Goal: Information Seeking & Learning: Learn about a topic

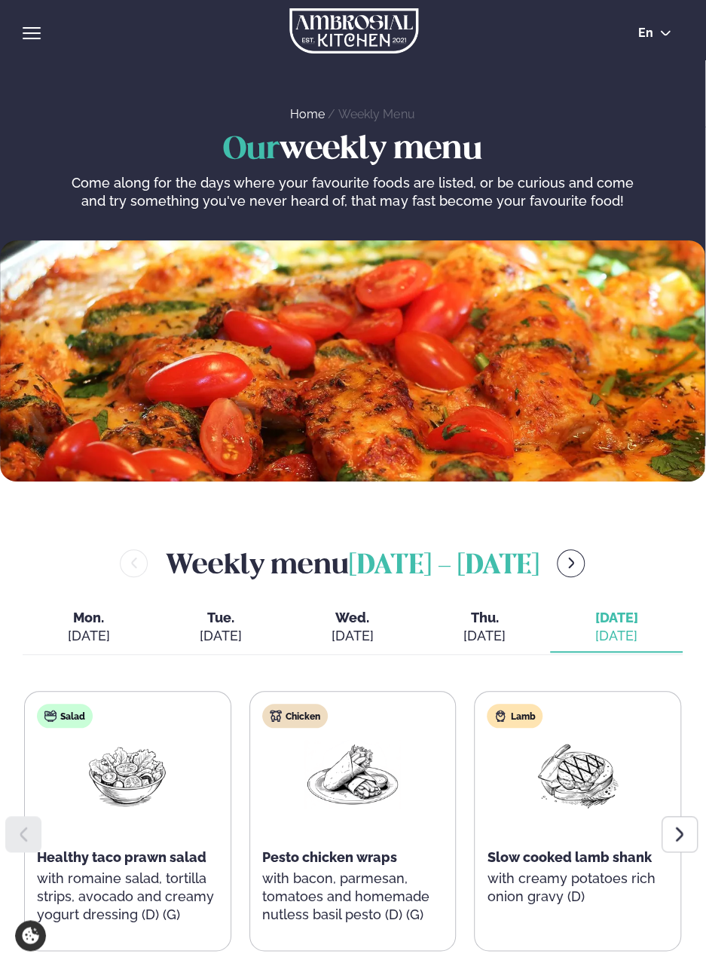
click at [659, 544] on div "Weekly menu [DATE] - [DATE]" at bounding box center [353, 563] width 660 height 43
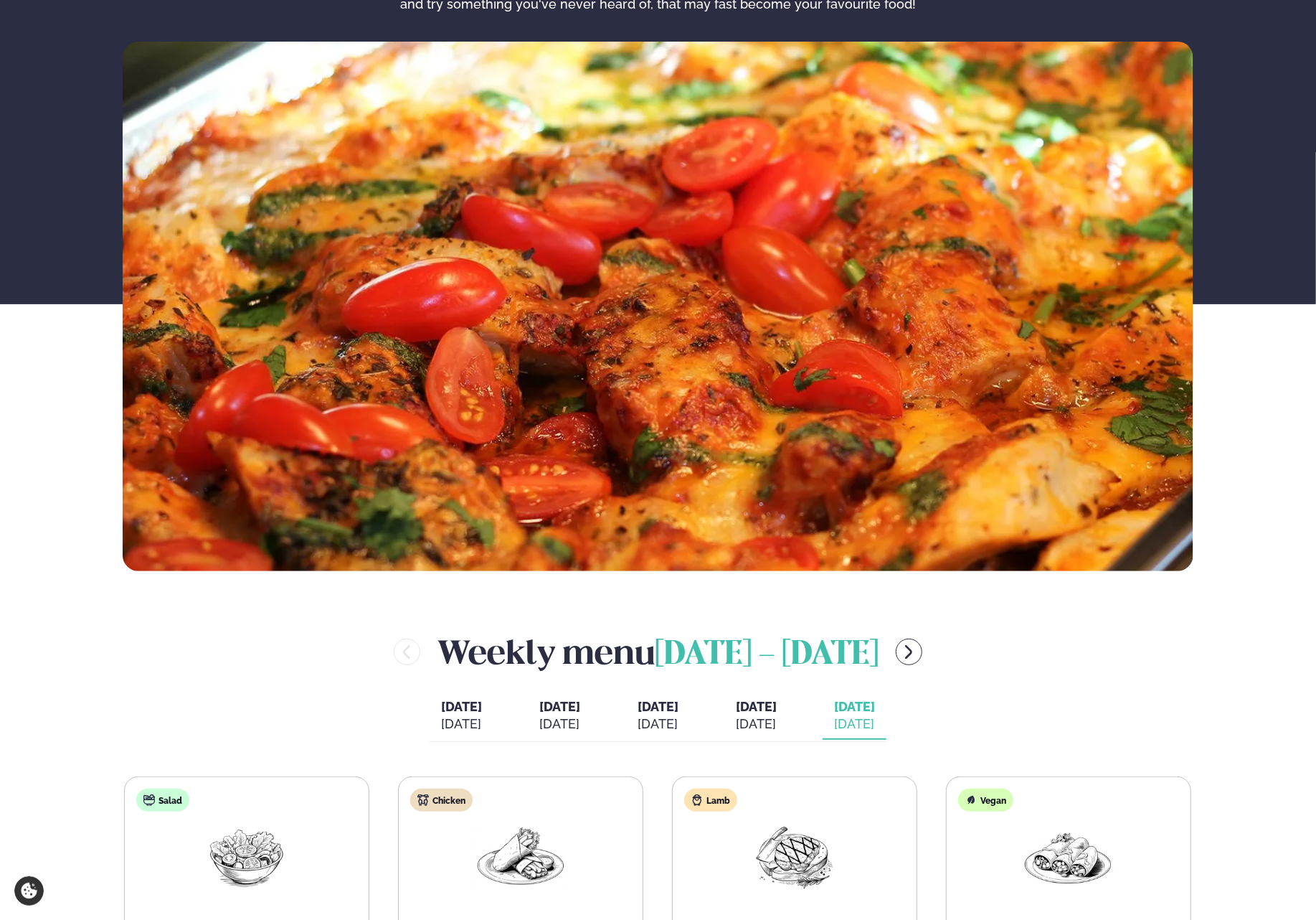
scroll to position [215, 0]
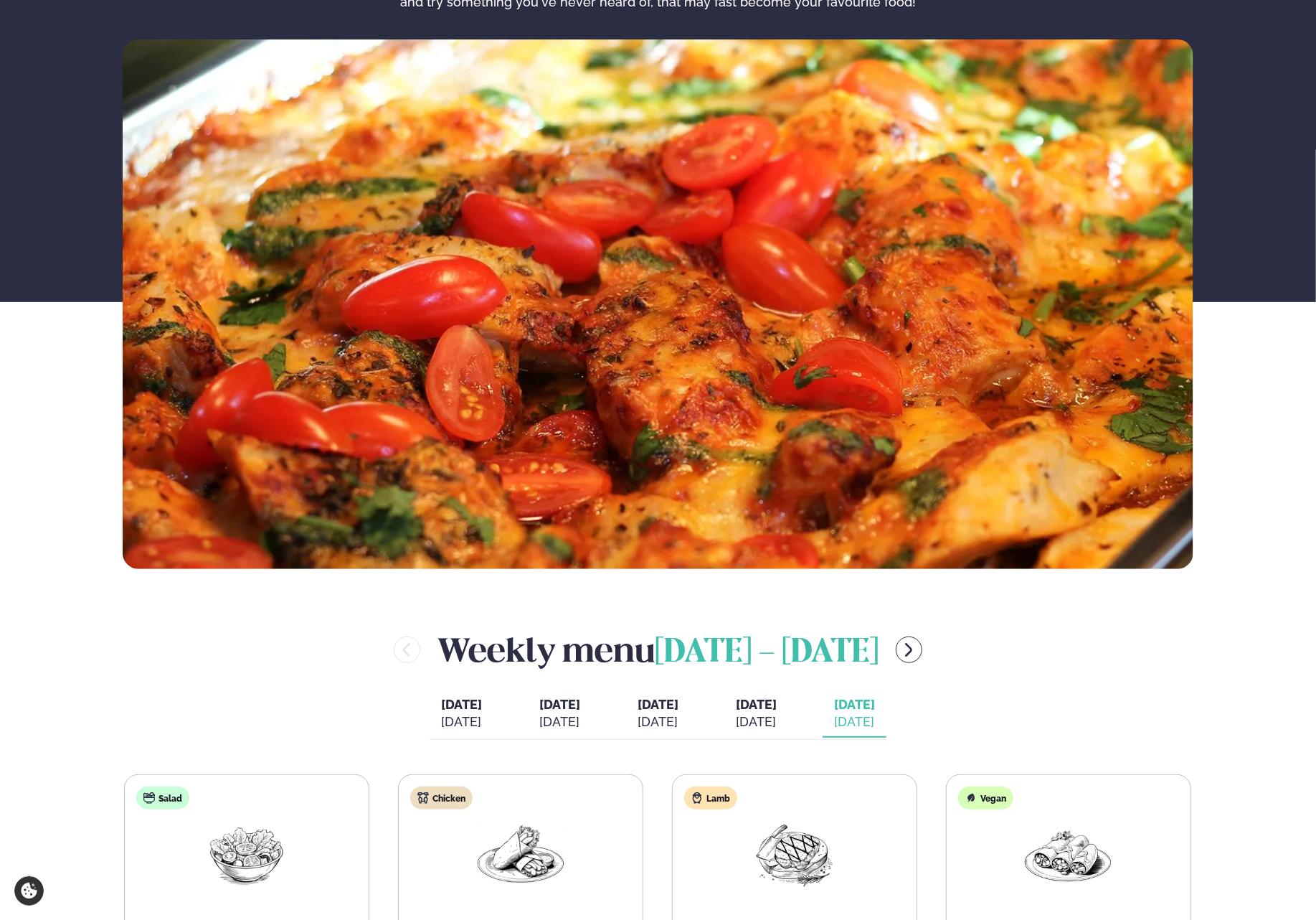
click at [671, 656] on icon "menu-btn-right" at bounding box center [908, 650] width 17 height 17
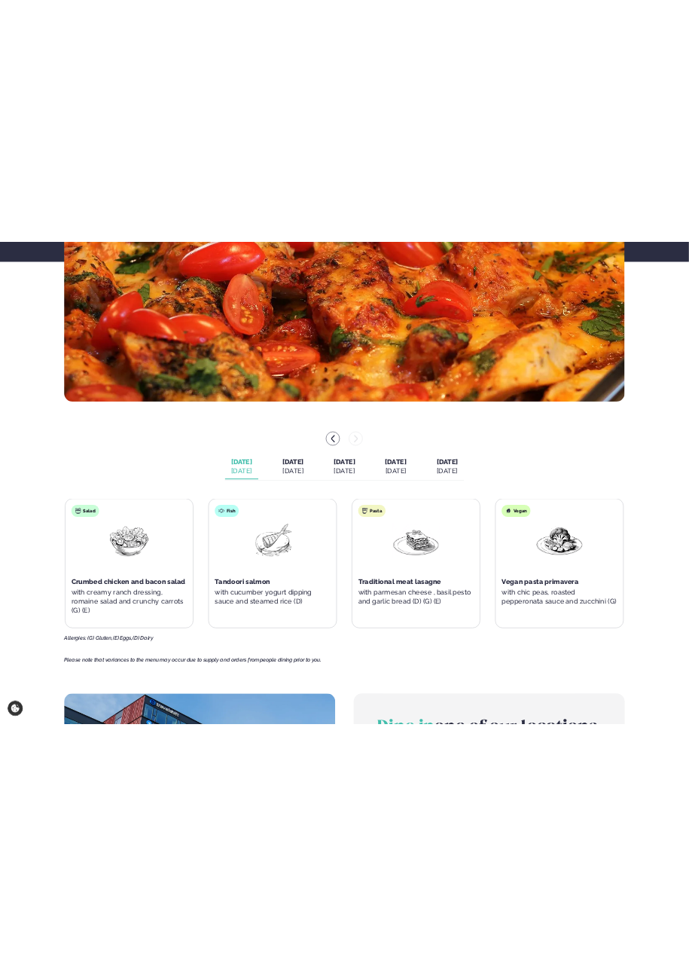
scroll to position [527, 0]
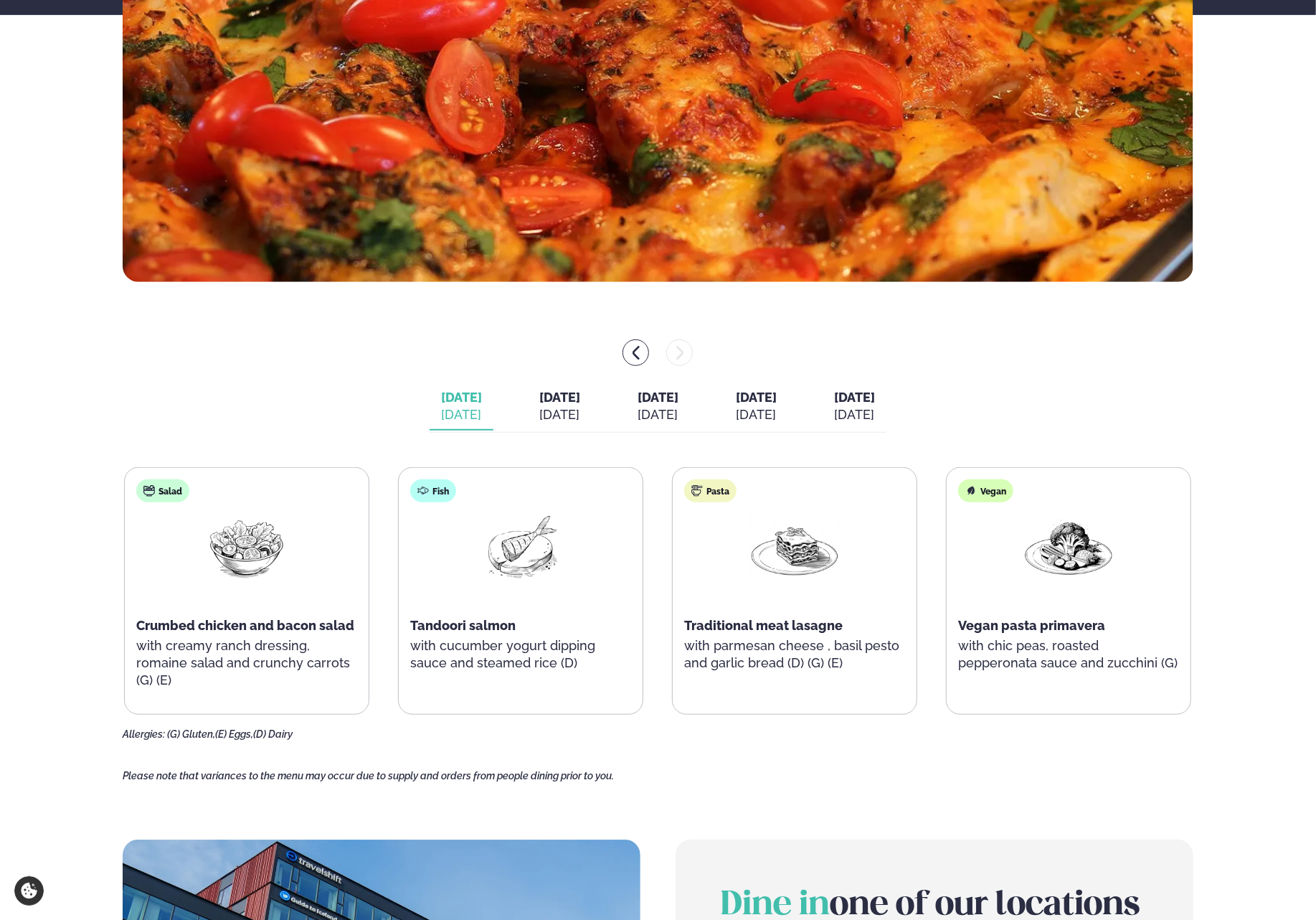
click at [548, 406] on button "[DATE] [DATE]" at bounding box center [559, 407] width 64 height 48
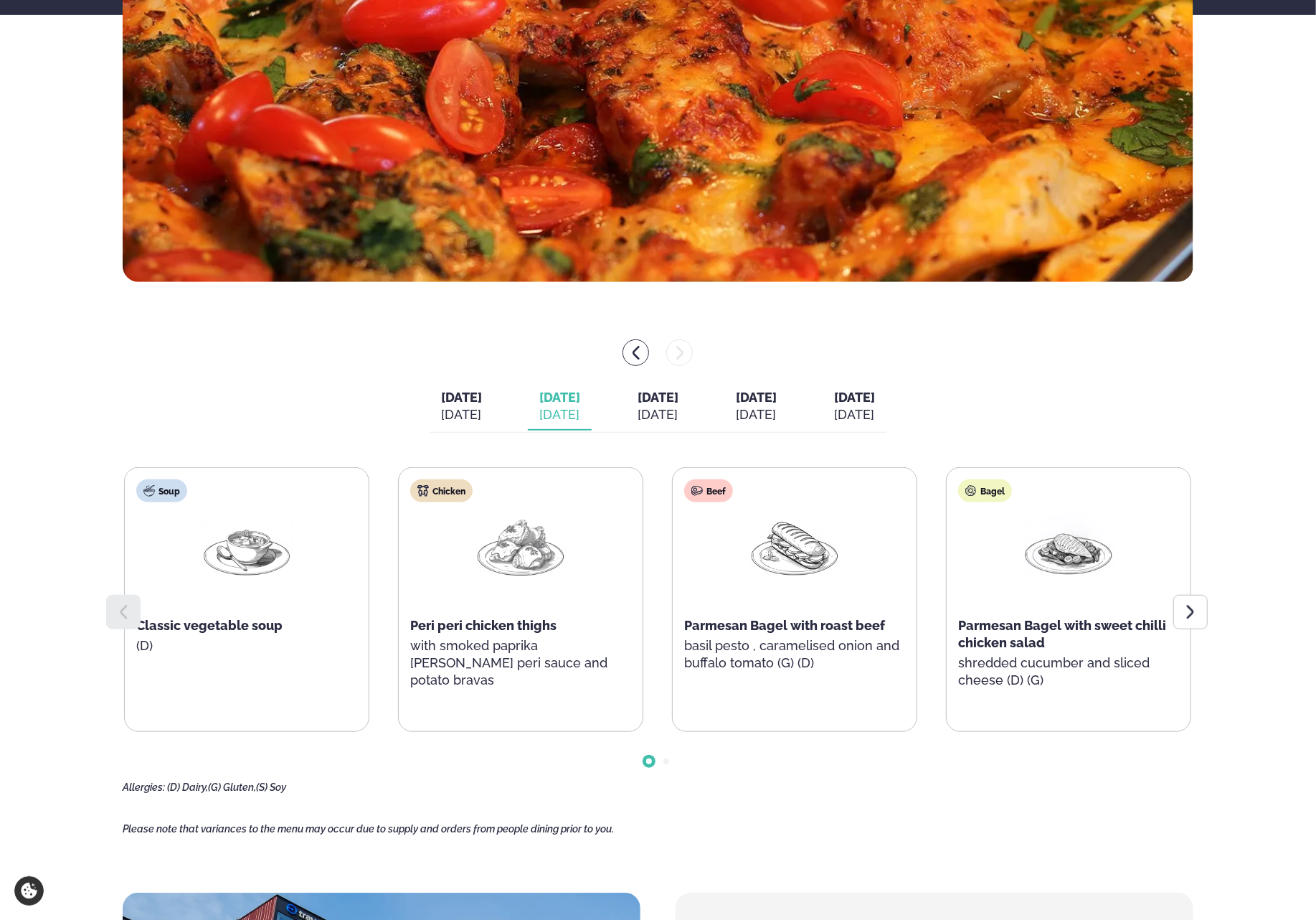
click at [671, 619] on icon at bounding box center [1191, 612] width 17 height 17
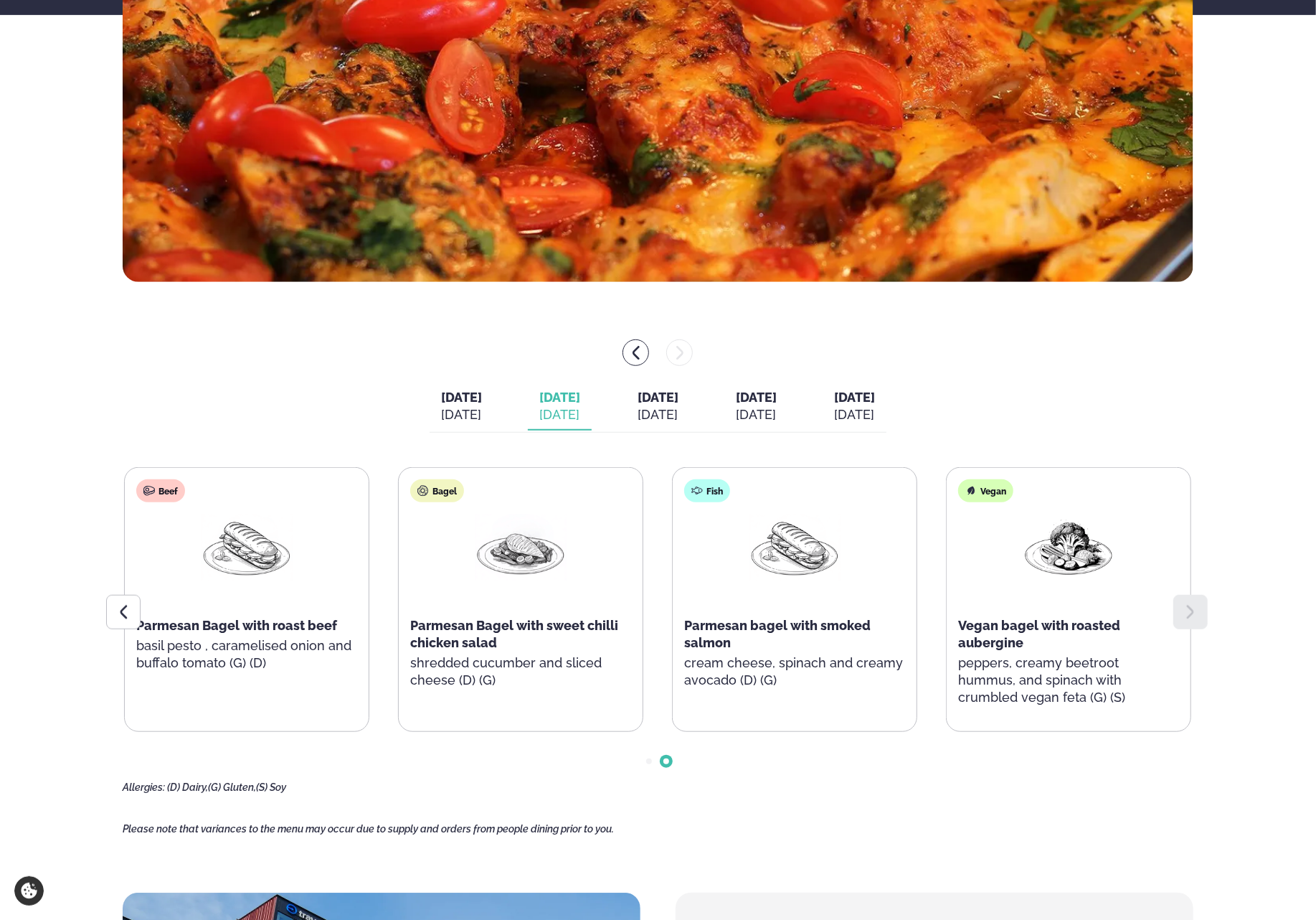
click at [127, 616] on icon at bounding box center [124, 612] width 17 height 17
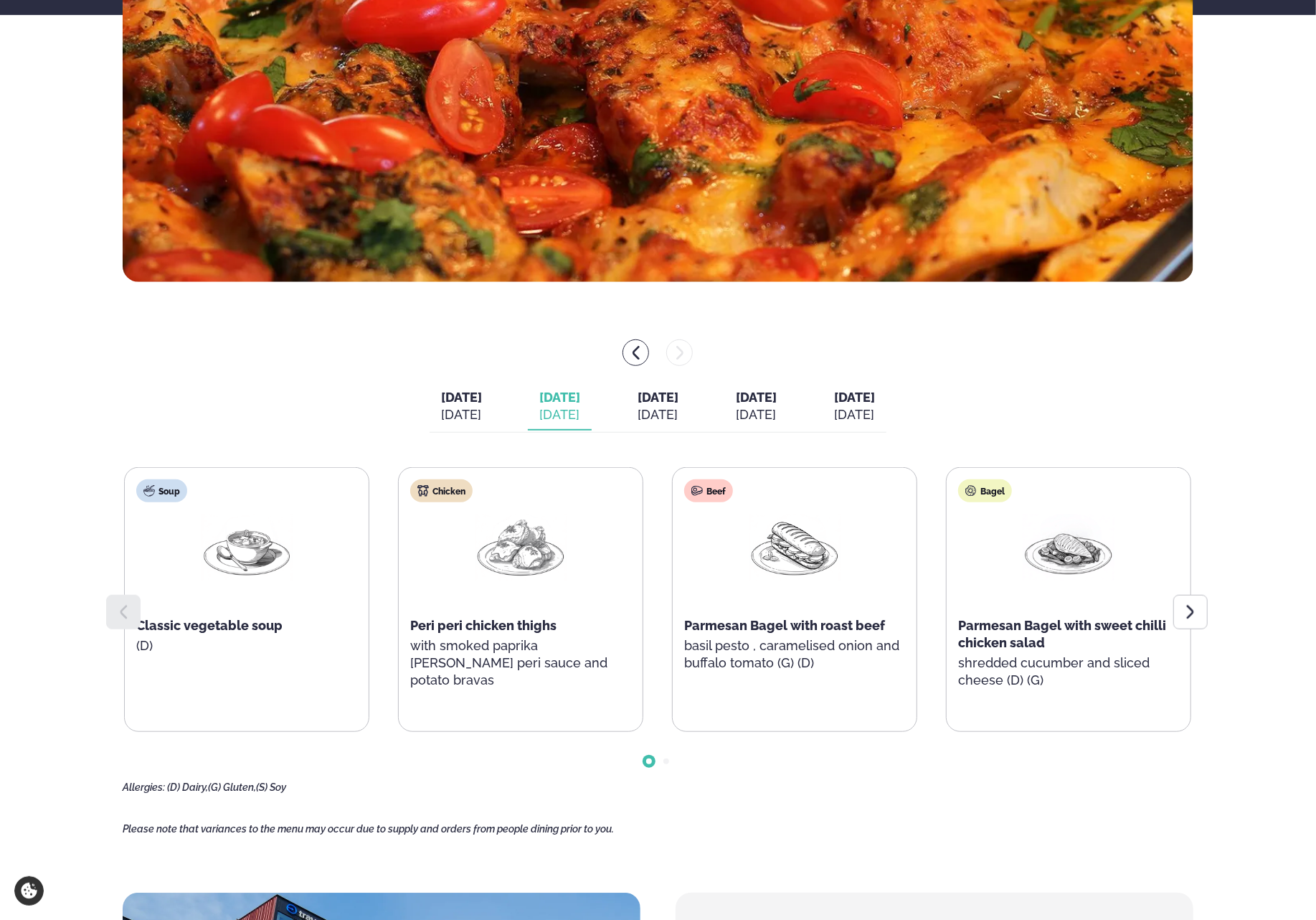
click at [671, 610] on div at bounding box center [1191, 612] width 34 height 34
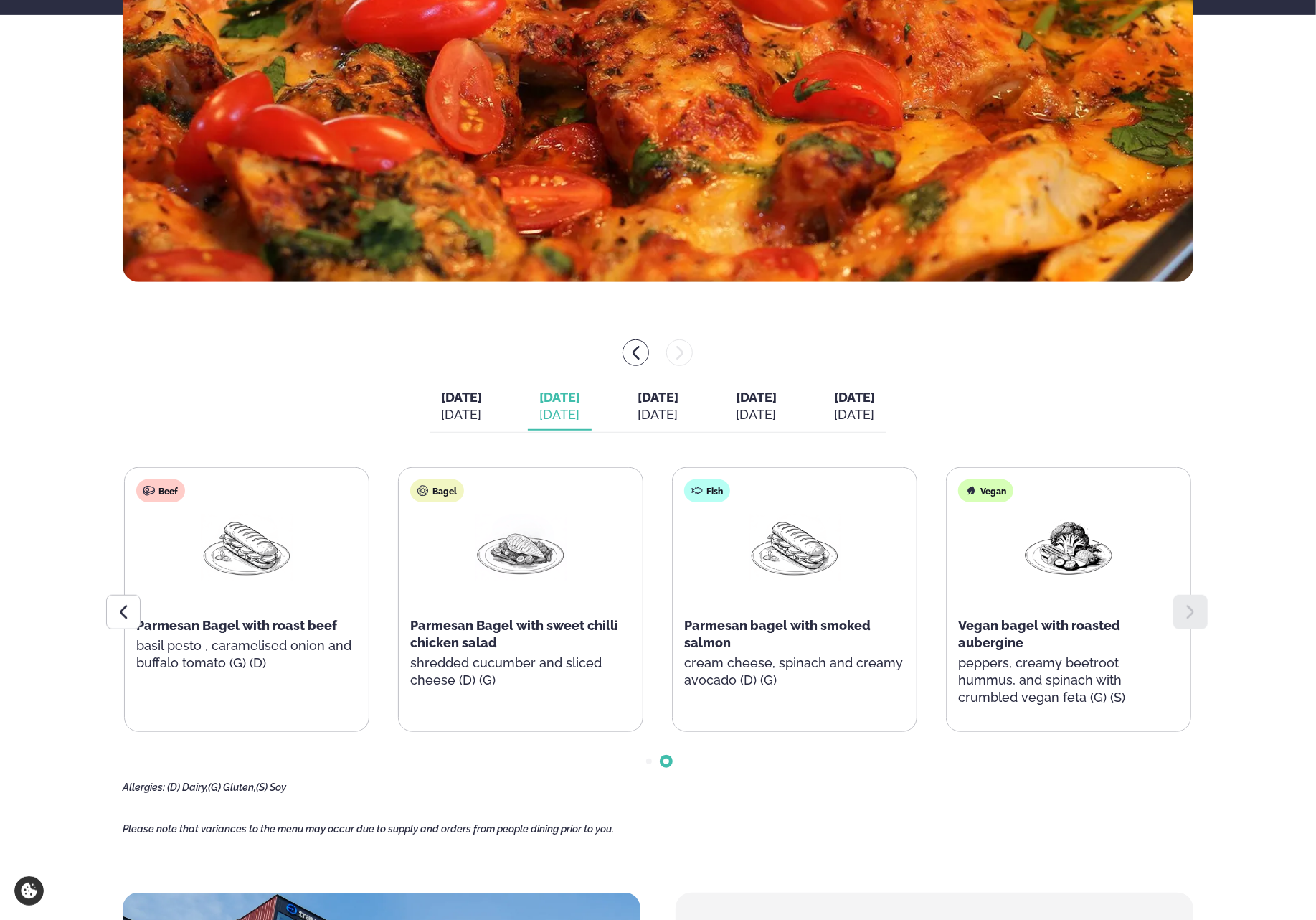
click at [136, 603] on div at bounding box center [123, 612] width 34 height 34
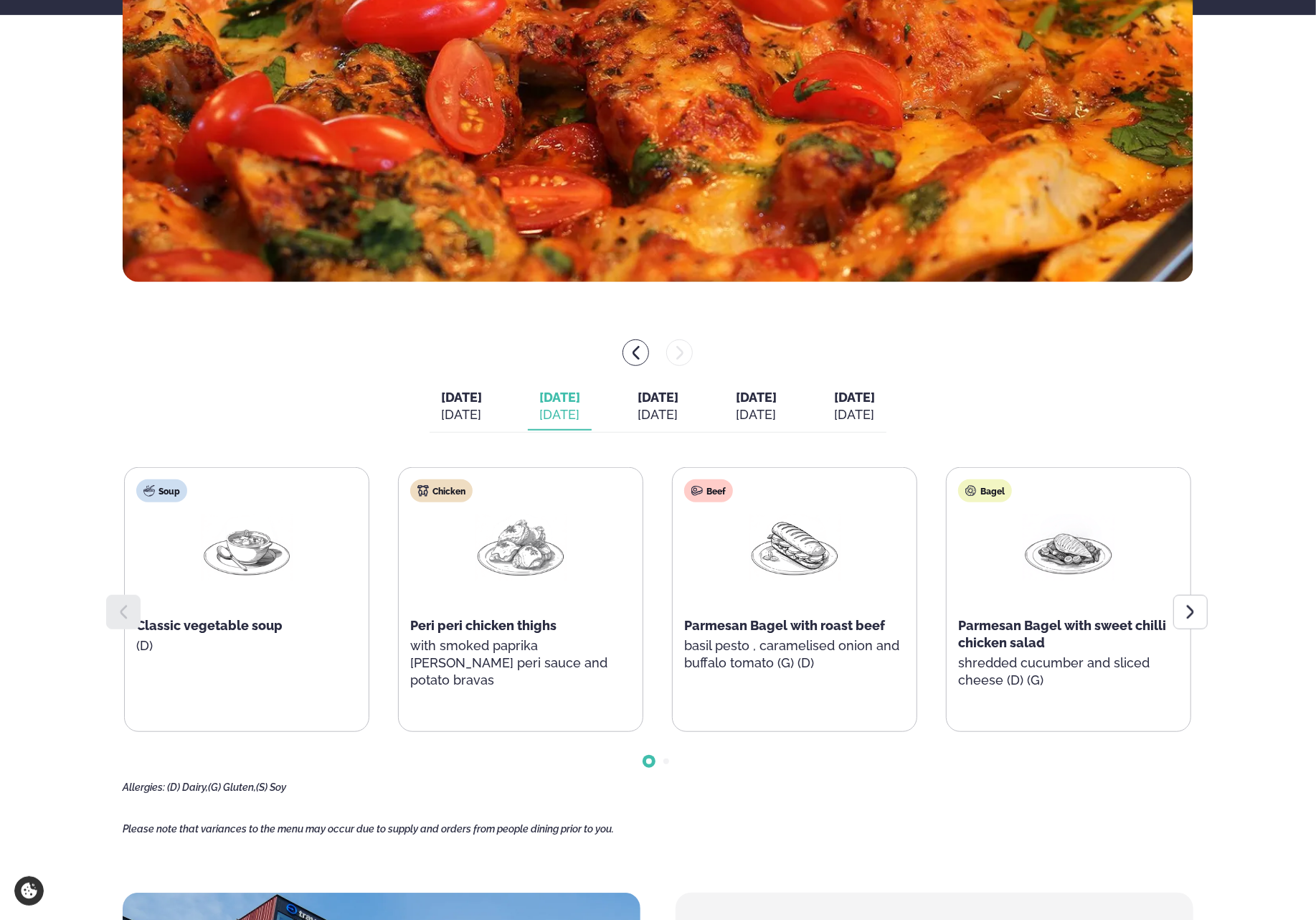
click at [662, 420] on div "[DATE]" at bounding box center [658, 414] width 41 height 17
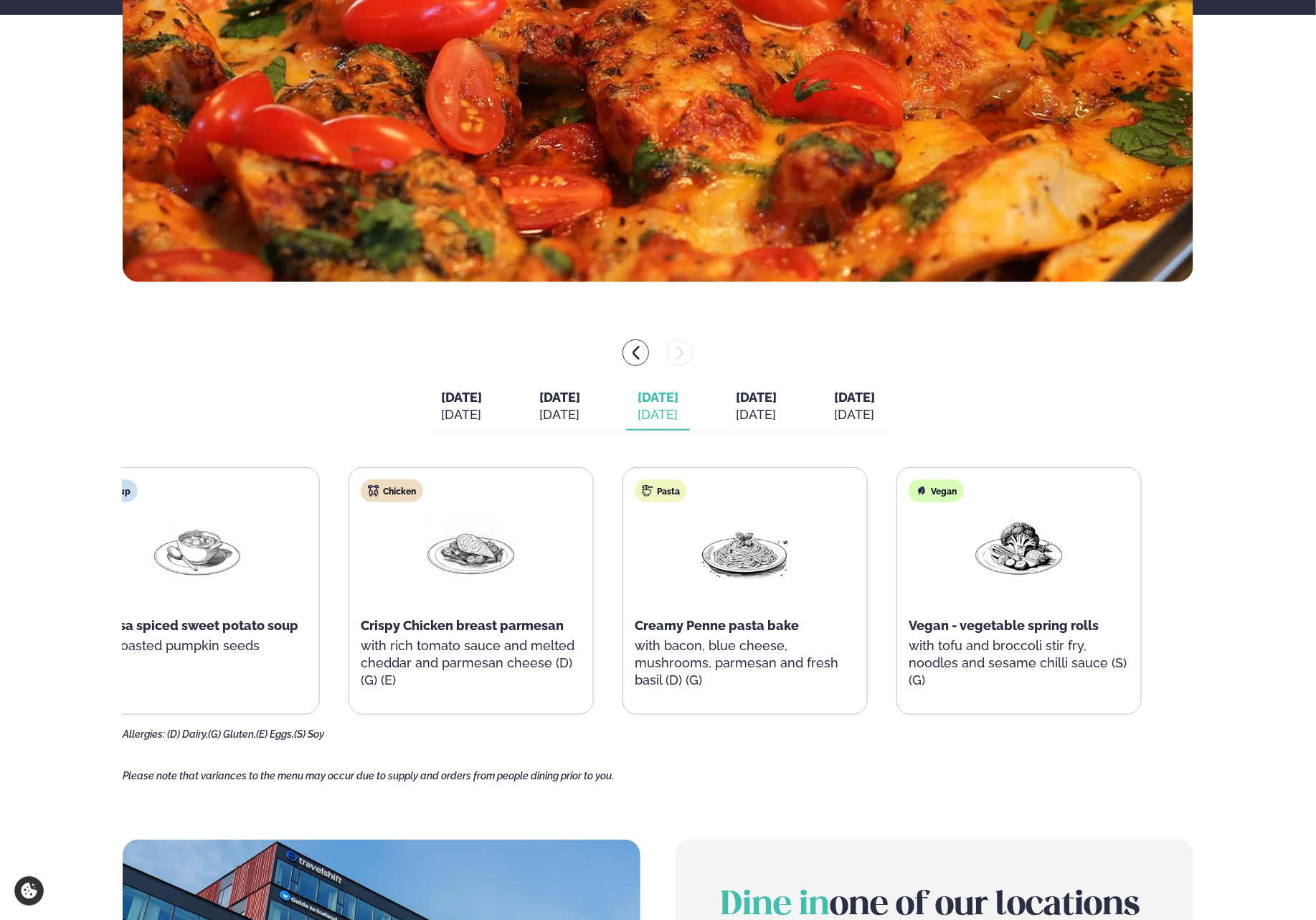
click at [671, 619] on span "Creamy Penne pasta bake" at bounding box center [717, 626] width 165 height 15
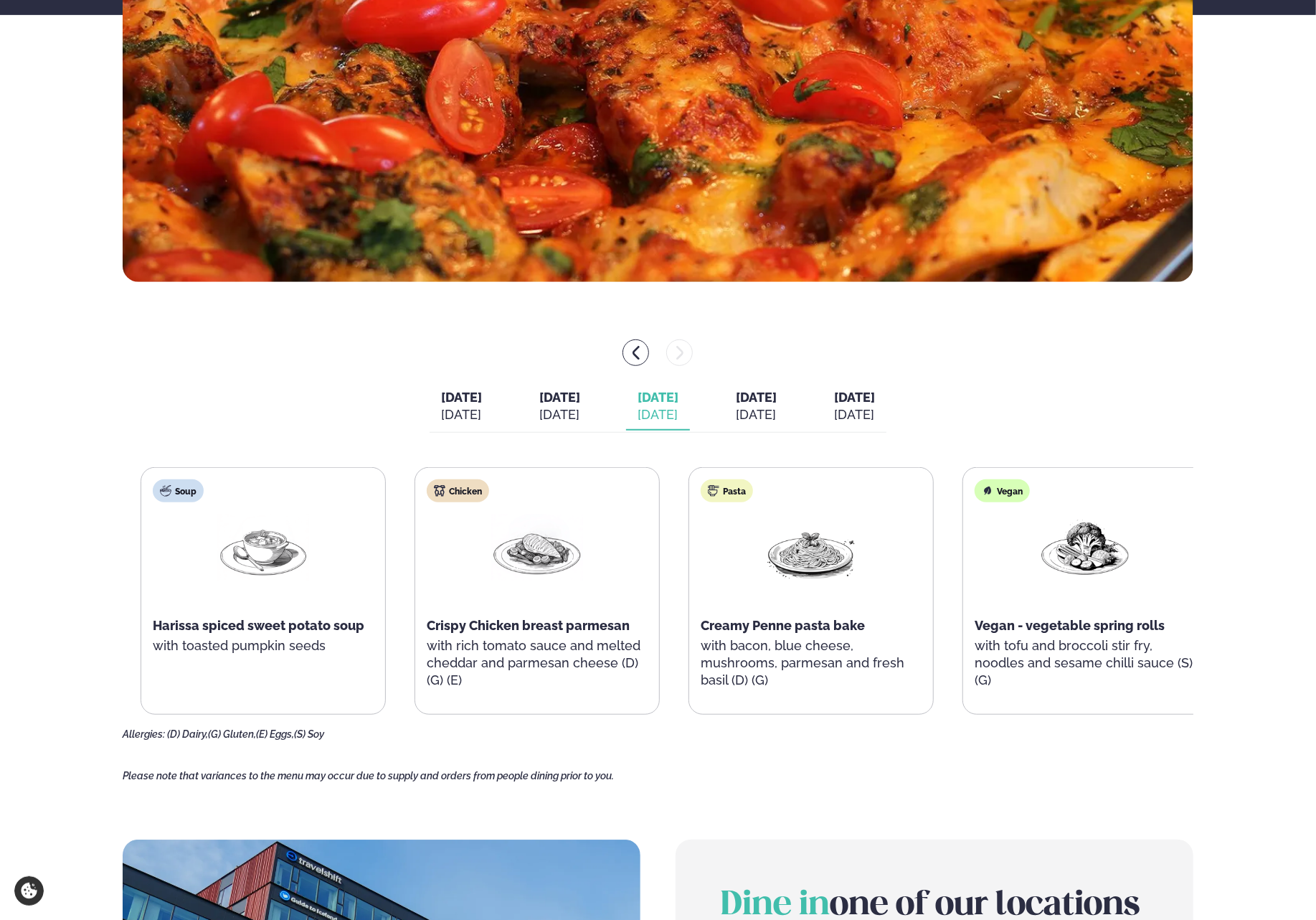
click at [671, 627] on span "Creamy Penne pasta bake" at bounding box center [783, 626] width 165 height 15
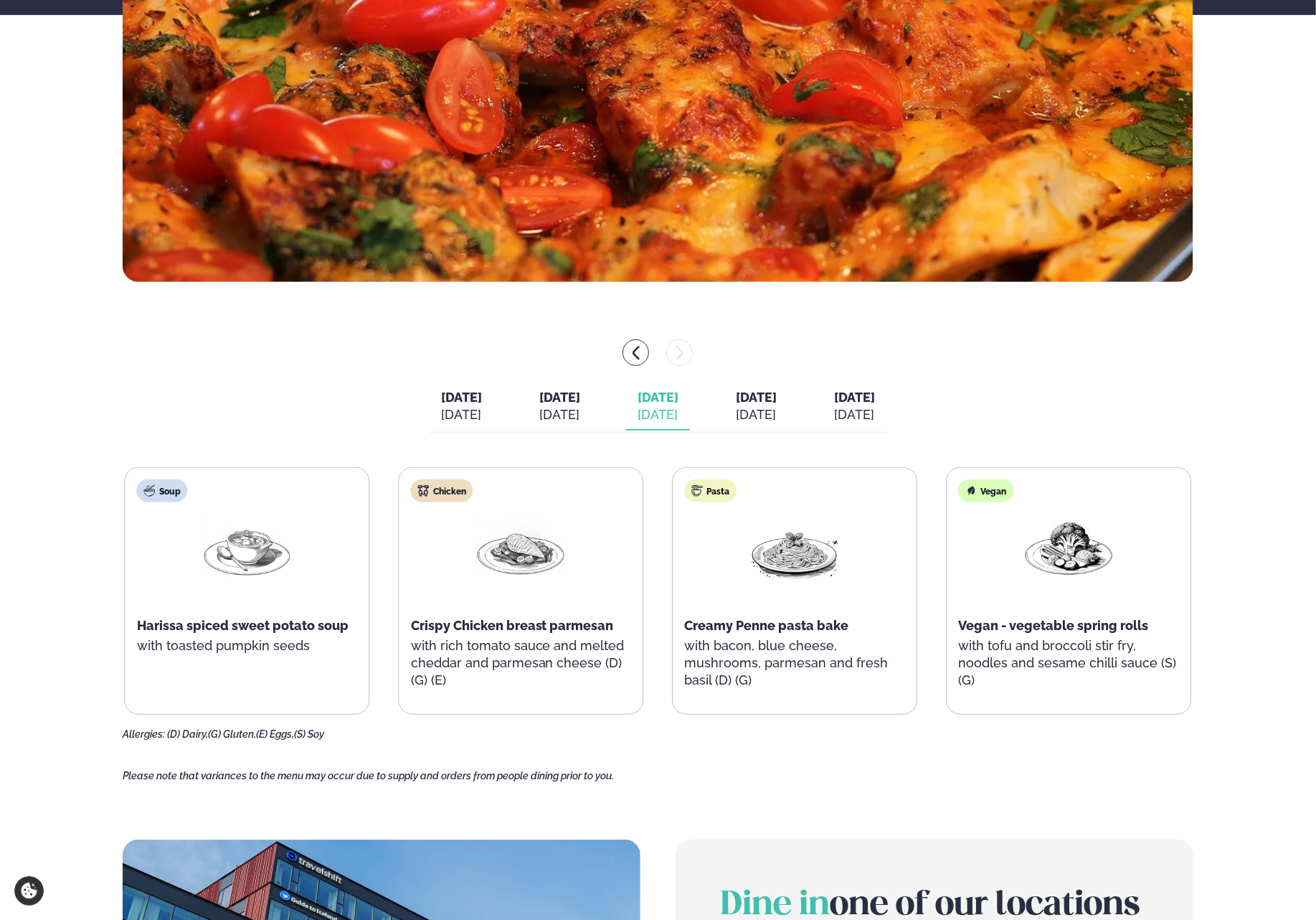
click at [671, 634] on div "Vegan Vegan - vegetable spring rolls with tofu and broccoli stir fry, noodles a…" at bounding box center [1069, 590] width 244 height 247
click at [671, 409] on div "[DATE]" at bounding box center [756, 414] width 41 height 17
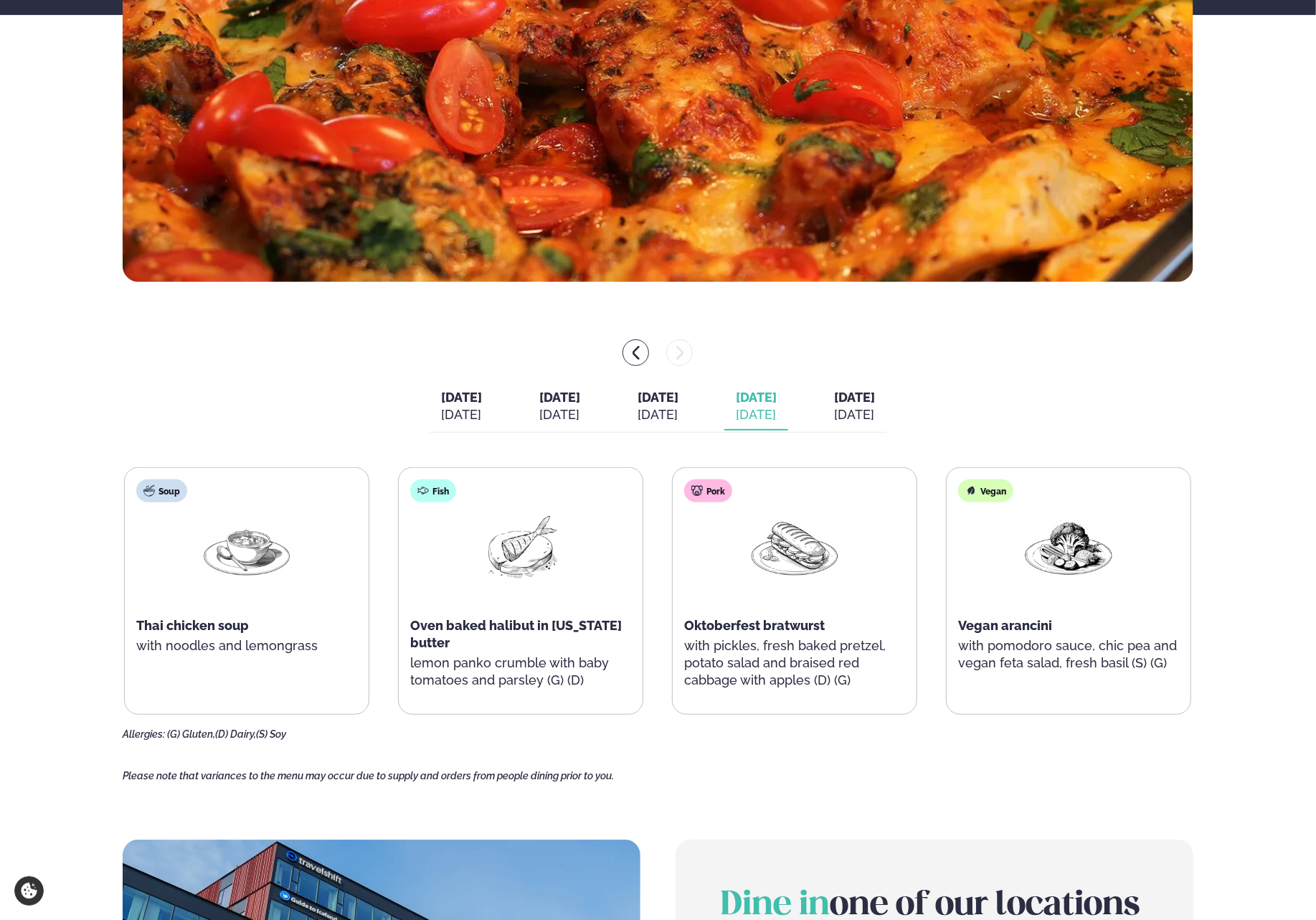
click at [671, 406] on button "[DATE] [DATE]" at bounding box center [854, 407] width 64 height 48
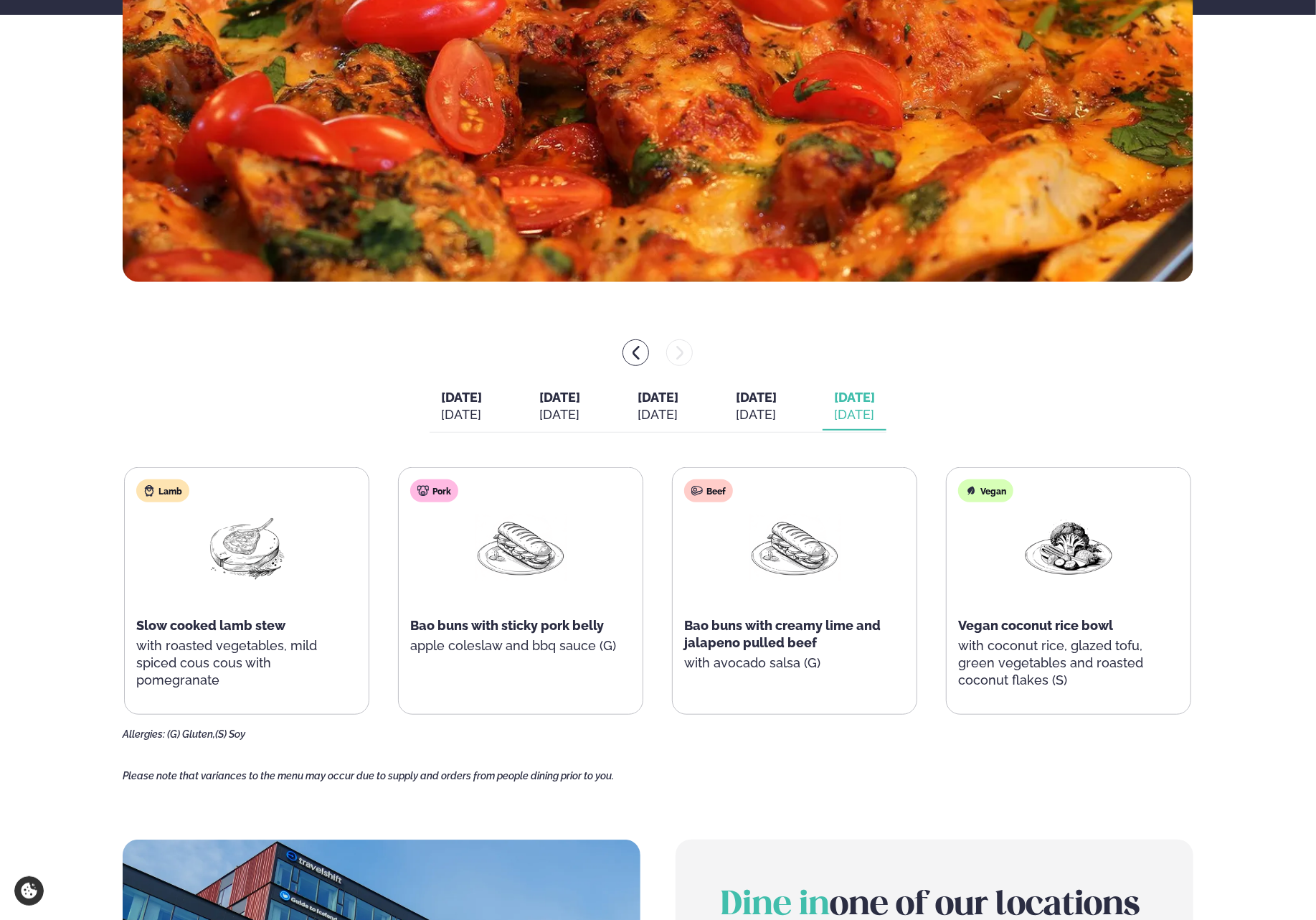
click at [449, 403] on span "[DATE]" at bounding box center [461, 397] width 41 height 15
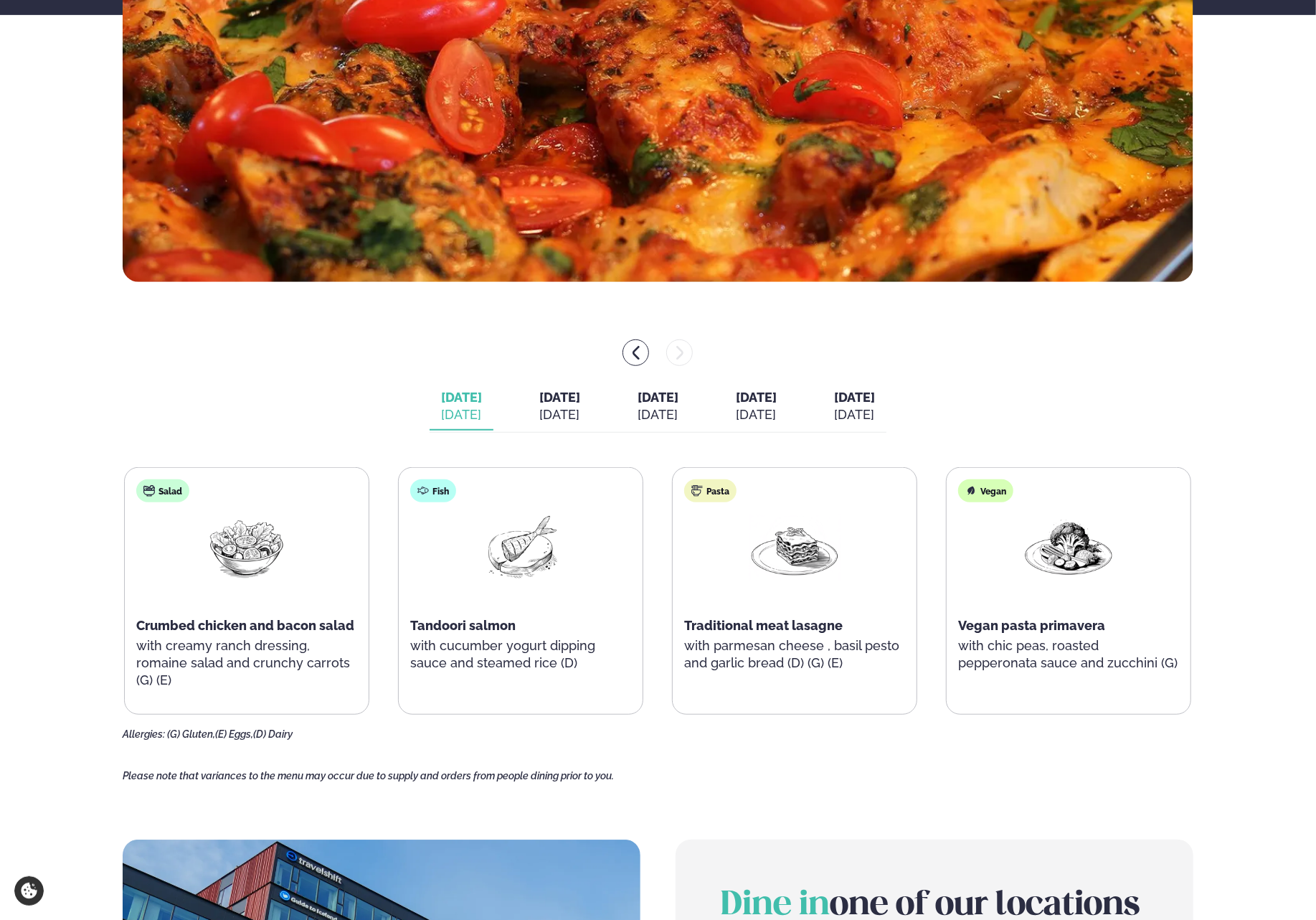
click at [634, 345] on icon "menu-btn-left" at bounding box center [636, 353] width 17 height 17
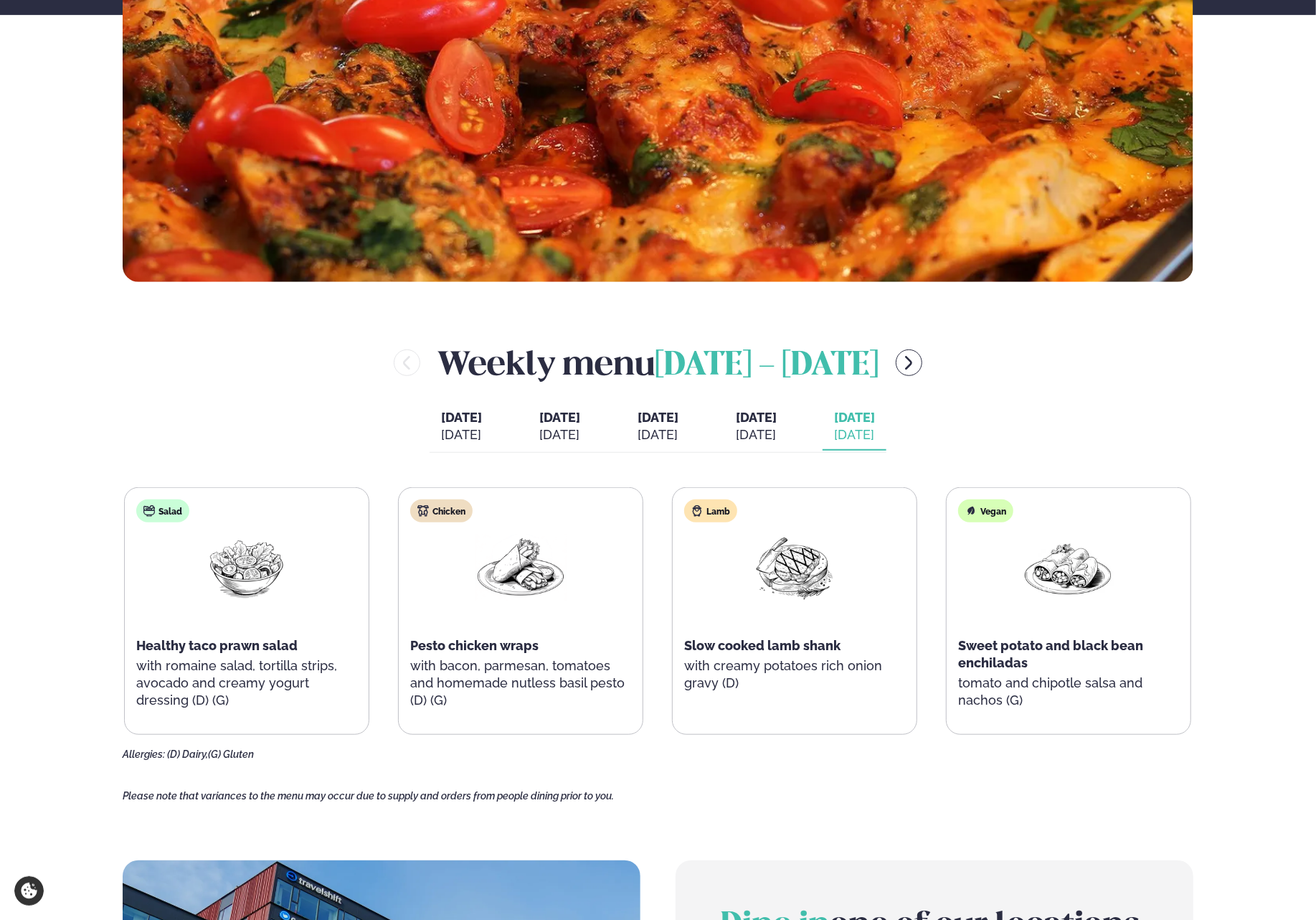
click at [671, 361] on icon "menu-btn-right" at bounding box center [908, 363] width 17 height 17
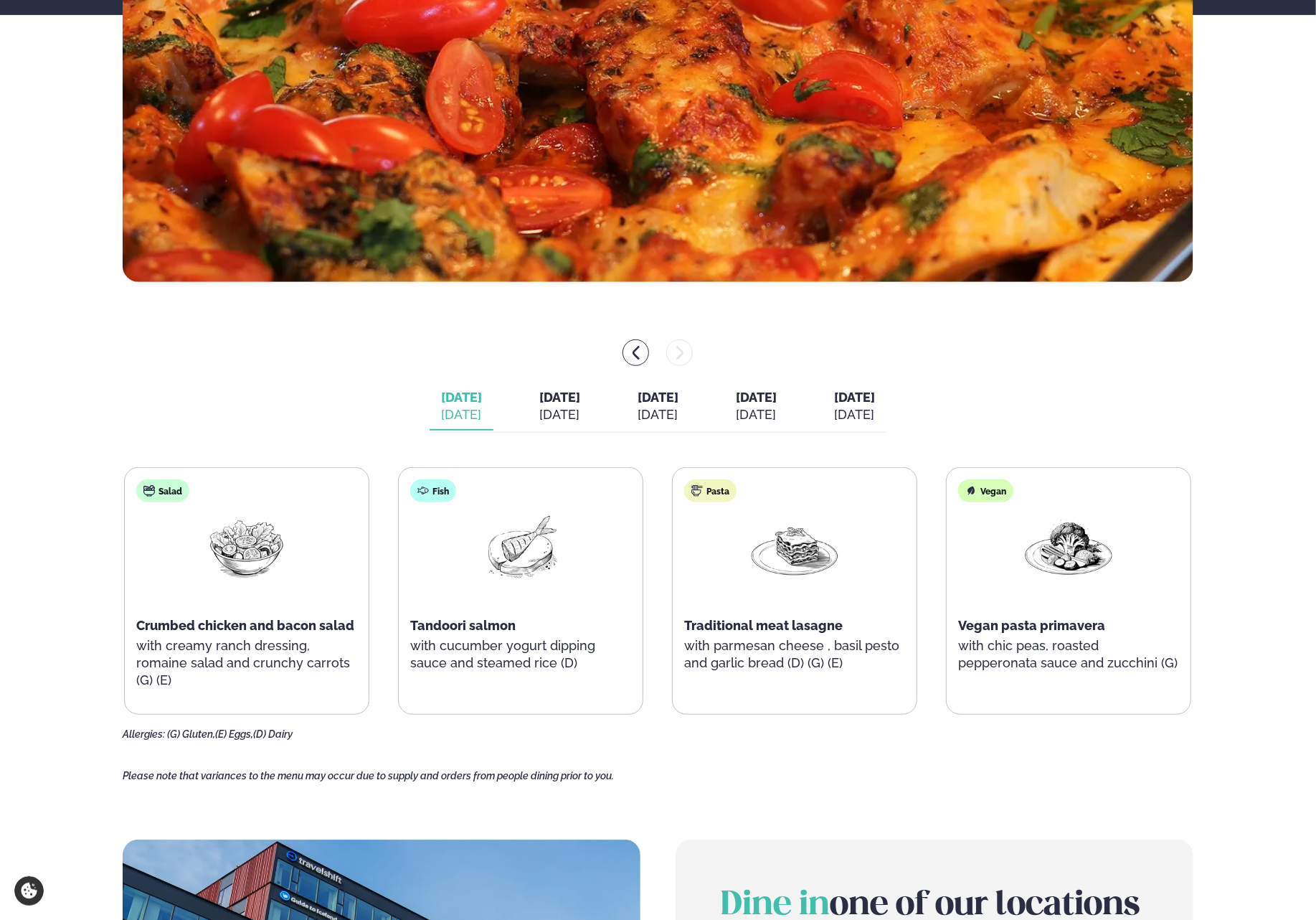
click at [631, 350] on icon "menu-btn-left" at bounding box center [636, 353] width 17 height 17
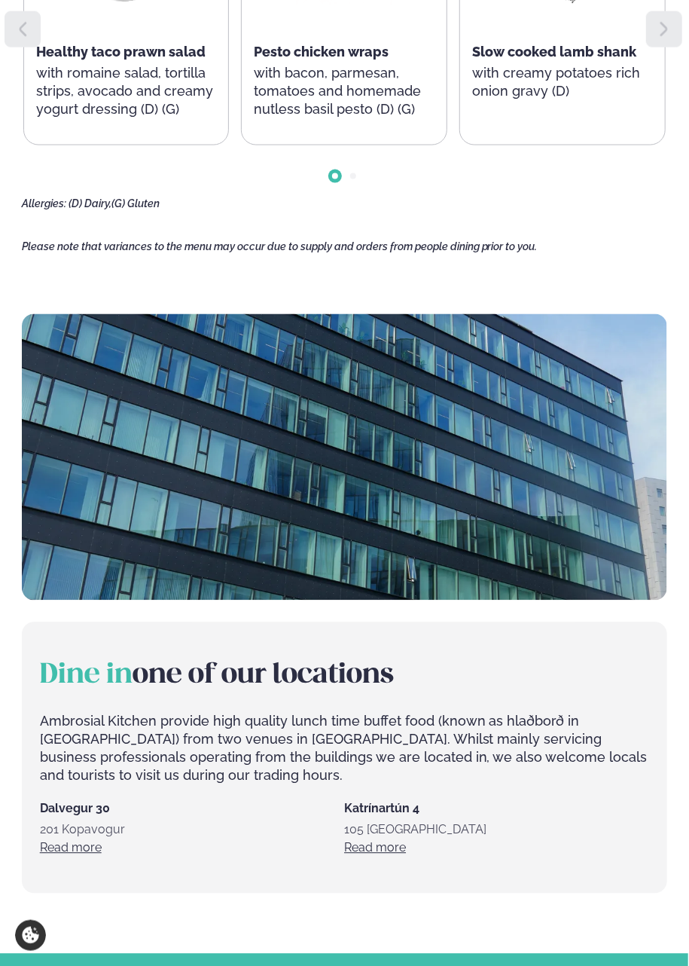
scroll to position [829, 0]
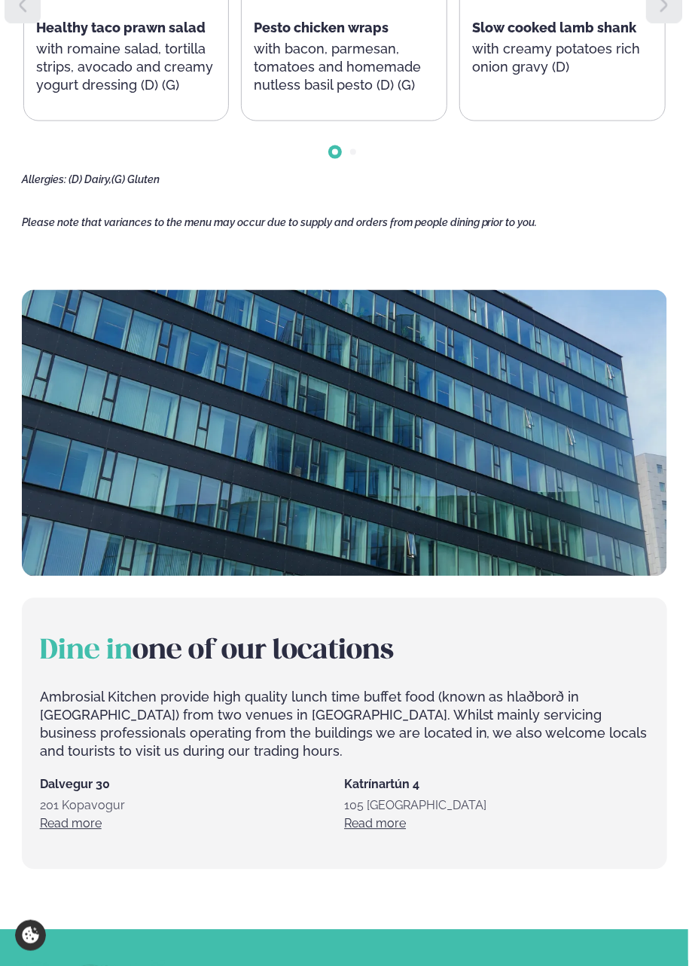
click at [617, 665] on h2 "Dine in one of our locations" at bounding box center [344, 652] width 609 height 36
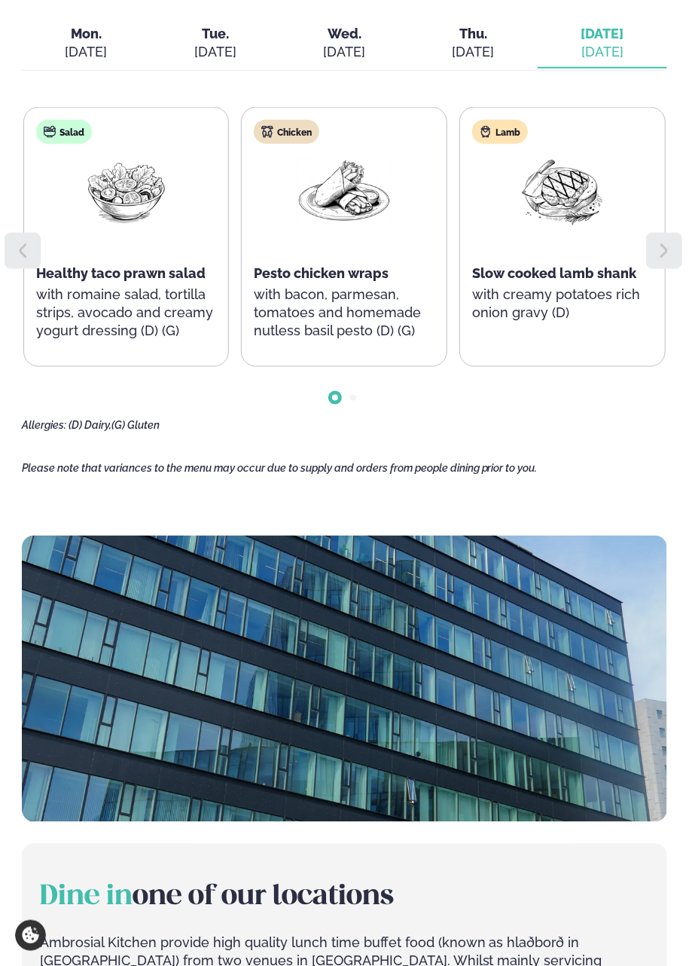
scroll to position [527, 0]
